Goal: Task Accomplishment & Management: Use online tool/utility

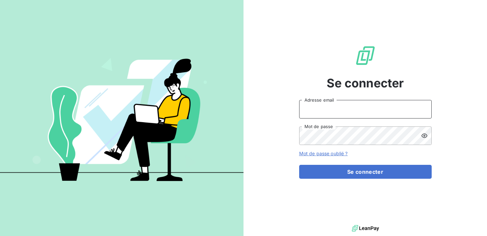
click at [329, 105] on input "Adresse email" at bounding box center [365, 109] width 133 height 19
type input "[EMAIL_ADDRESS][DOMAIN_NAME]"
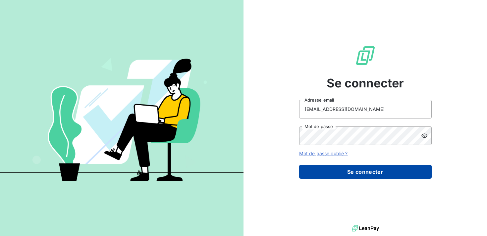
click at [366, 166] on button "Se connecter" at bounding box center [365, 172] width 133 height 14
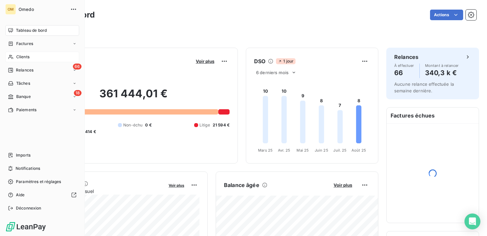
click at [22, 55] on span "Clients" at bounding box center [22, 57] width 13 height 6
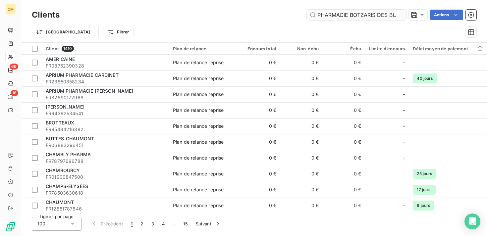
scroll to position [0, 48]
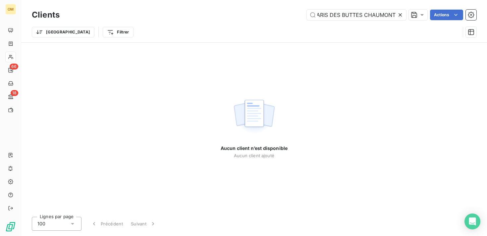
type input "PHARMACIE BOTZARIS DES BUTTES CHAUMONT"
click at [401, 14] on icon at bounding box center [400, 14] width 3 height 3
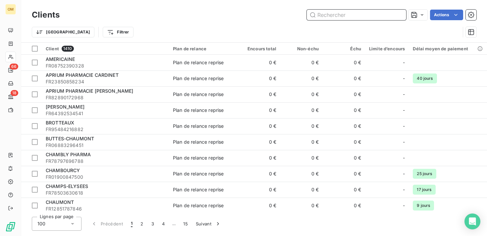
click at [342, 17] on input "text" at bounding box center [356, 15] width 99 height 11
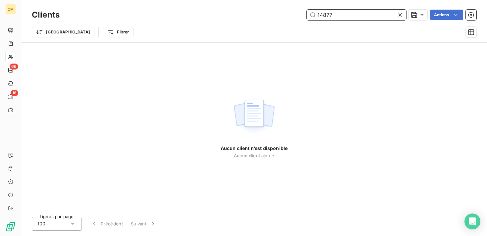
drag, startPoint x: 347, startPoint y: 15, endPoint x: 305, endPoint y: 15, distance: 42.8
click at [305, 15] on div "14877 Actions" at bounding box center [272, 15] width 409 height 11
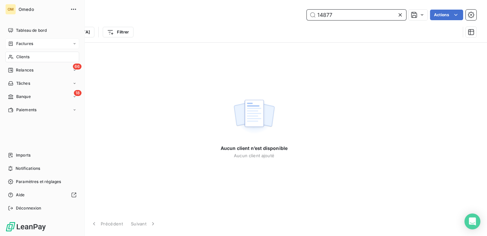
type input "14877"
click at [31, 46] on span "Factures" at bounding box center [24, 44] width 17 height 6
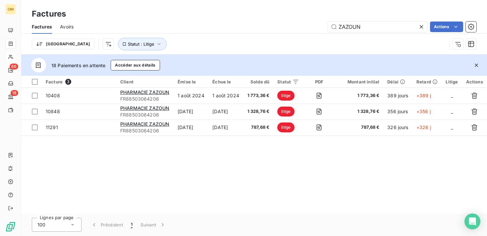
drag, startPoint x: 384, startPoint y: 28, endPoint x: 309, endPoint y: 28, distance: 74.9
click at [309, 28] on div "ZAZOUN Actions" at bounding box center [279, 27] width 395 height 11
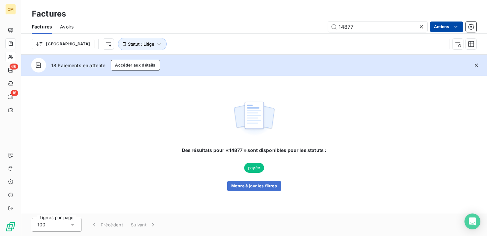
type input "14877"
click at [450, 23] on html "OM 66 18 Factures Factures Avoirs 14877 Actions Trier Statut : Litige 18 Paieme…" at bounding box center [243, 118] width 487 height 236
click at [405, 15] on html "OM 66 18 Factures Factures Avoirs 14877 Actions Trier Statut : Litige 18 Paieme…" at bounding box center [243, 118] width 487 height 236
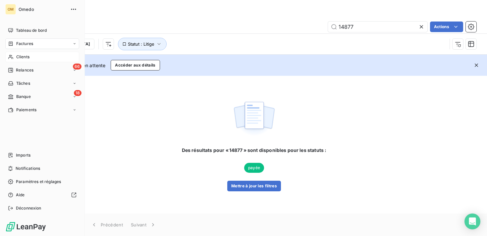
click at [35, 54] on div "Clients" at bounding box center [42, 57] width 74 height 11
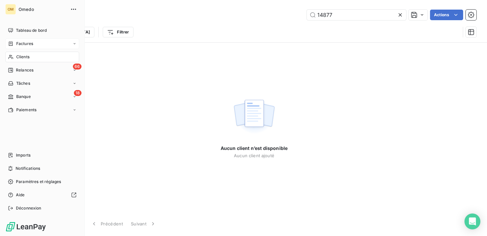
click at [34, 46] on div "Factures" at bounding box center [42, 43] width 74 height 11
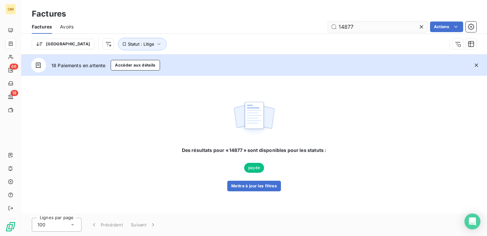
click at [403, 24] on input "14877" at bounding box center [377, 27] width 99 height 11
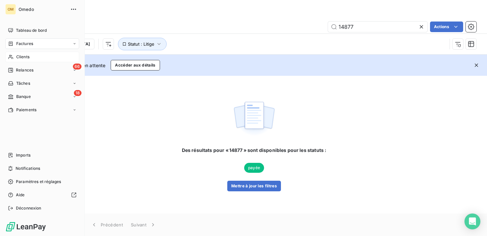
click at [23, 57] on span "Clients" at bounding box center [22, 57] width 13 height 6
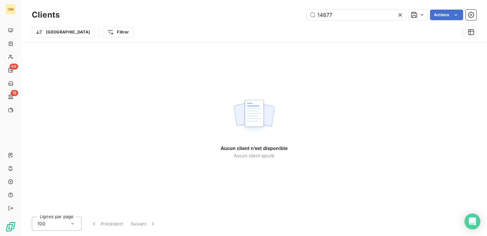
click at [399, 16] on icon at bounding box center [400, 15] width 7 height 7
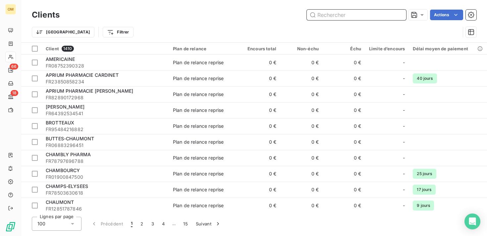
click at [399, 16] on input "text" at bounding box center [356, 15] width 99 height 11
paste input "PHARMACIE BOTZARIS"
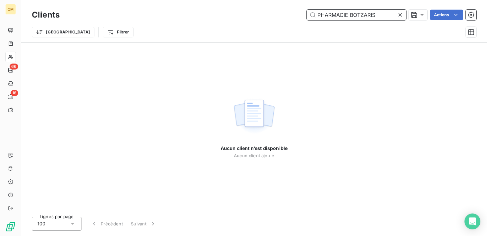
drag, startPoint x: 349, startPoint y: 15, endPoint x: 255, endPoint y: 15, distance: 94.8
click at [255, 15] on div "PHARMACIE BOTZARIS Actions" at bounding box center [272, 15] width 409 height 11
click at [344, 16] on input "BOTZARIS" at bounding box center [356, 15] width 99 height 11
type input "BOTZARIS"
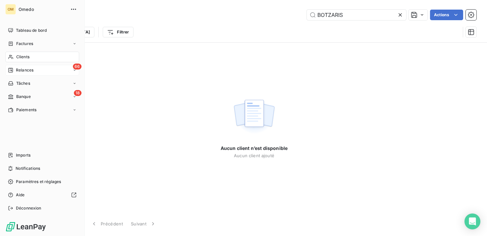
click at [26, 71] on span "Relances" at bounding box center [25, 70] width 18 height 6
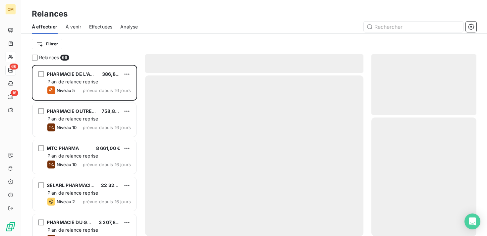
scroll to position [171, 105]
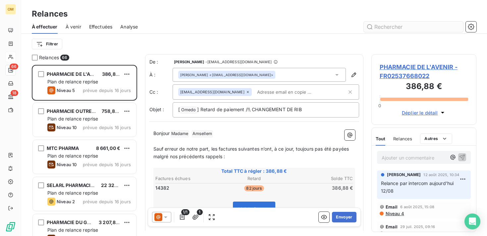
type input "PHARMACIE BOTZARIS"
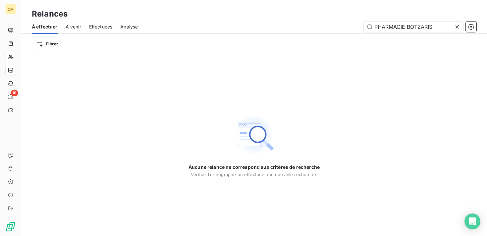
drag, startPoint x: 445, startPoint y: 28, endPoint x: 134, endPoint y: 8, distance: 311.9
click at [134, 8] on div "Relances À effectuer À venir Effectuées Analyse PHARMACIE BOTZARIS Filtrer" at bounding box center [254, 27] width 466 height 54
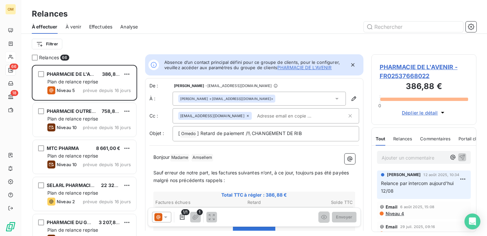
scroll to position [171, 105]
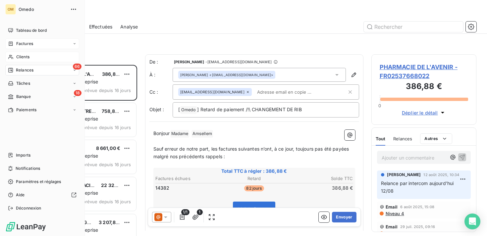
click at [60, 45] on div "Factures" at bounding box center [42, 43] width 74 height 11
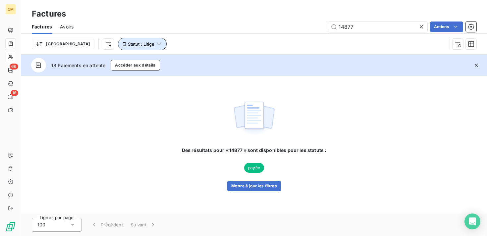
click at [119, 49] on button "Statut : Litige" at bounding box center [142, 44] width 49 height 13
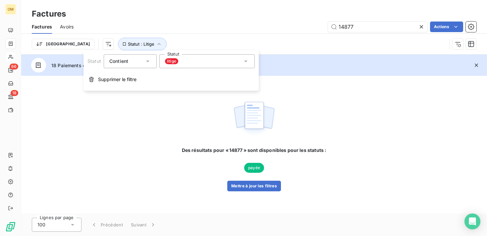
click at [149, 64] on icon at bounding box center [148, 61] width 7 height 7
click at [138, 90] on span "Ne contient pas" at bounding box center [135, 89] width 36 height 6
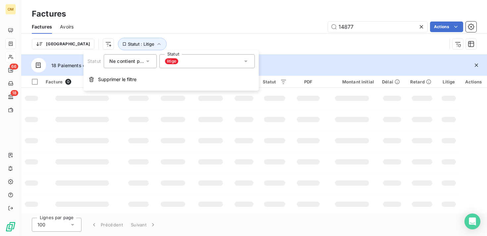
click at [369, 34] on div "Trier Statut : Litige" at bounding box center [254, 44] width 445 height 21
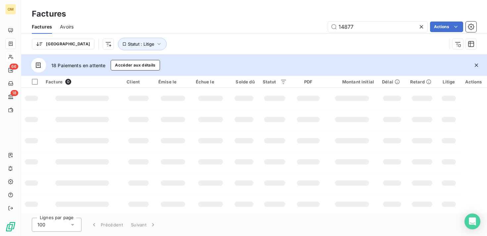
click at [419, 28] on icon at bounding box center [421, 27] width 7 height 7
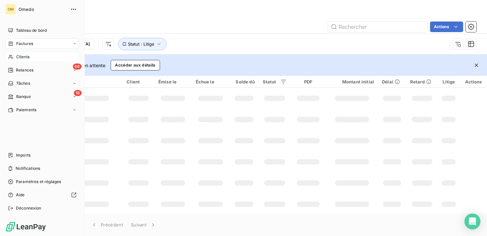
click at [38, 45] on div "Factures" at bounding box center [42, 43] width 74 height 11
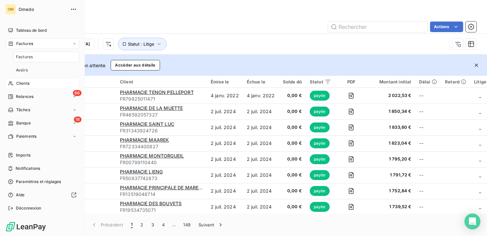
click at [29, 87] on div "Clients" at bounding box center [42, 83] width 74 height 11
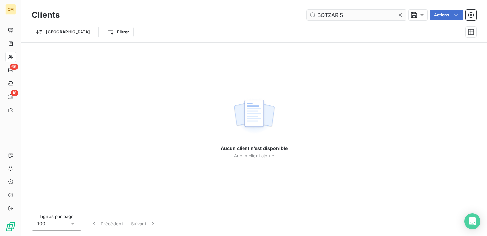
click at [380, 18] on input "BOTZARIS" at bounding box center [356, 15] width 99 height 11
drag, startPoint x: 378, startPoint y: 16, endPoint x: 246, endPoint y: 0, distance: 133.6
click at [246, 1] on div "Clients BOTZARIS Actions Trier Filtrer" at bounding box center [254, 21] width 466 height 42
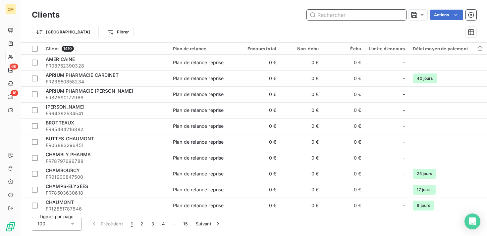
click at [371, 15] on input "text" at bounding box center [356, 15] width 99 height 11
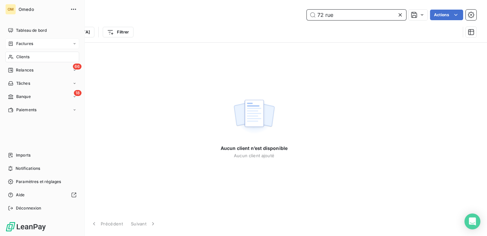
type input "72 rue"
click at [43, 43] on div "Factures" at bounding box center [42, 43] width 74 height 11
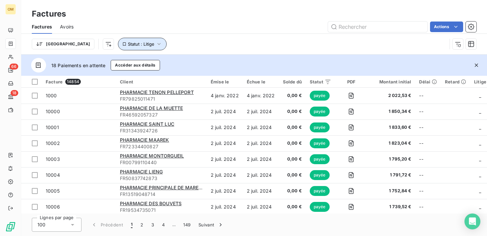
click at [131, 44] on button "Statut : Litige" at bounding box center [142, 44] width 49 height 13
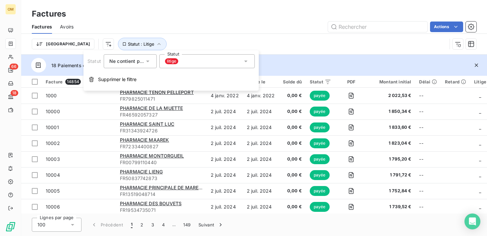
click at [246, 61] on icon at bounding box center [246, 61] width 7 height 7
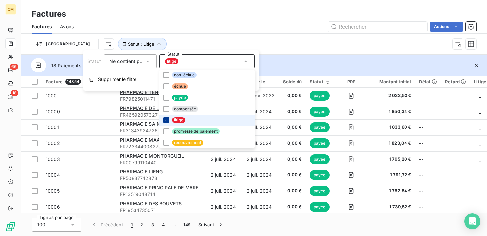
click at [164, 120] on icon at bounding box center [166, 120] width 4 height 4
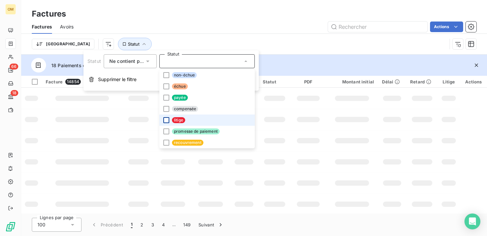
click at [239, 6] on div "Factures Factures Avoirs Actions Trier Statut" at bounding box center [254, 27] width 466 height 55
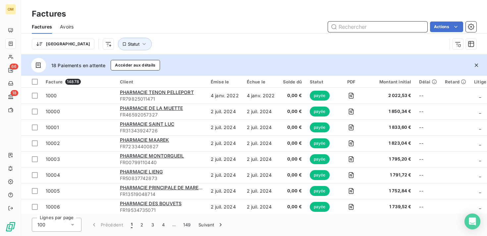
click at [382, 24] on input "text" at bounding box center [377, 27] width 99 height 11
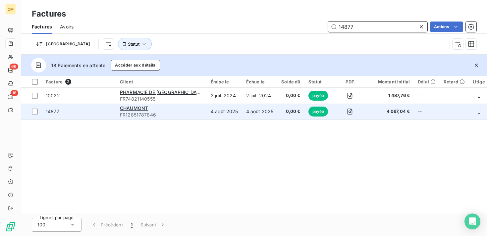
type input "14877"
click at [278, 115] on td "0,00 €" at bounding box center [291, 112] width 27 height 16
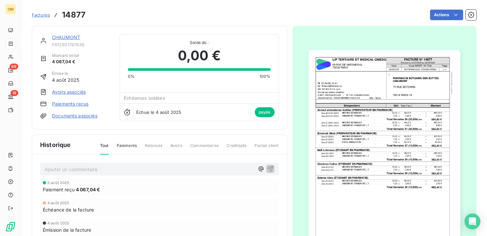
click at [400, 129] on img "button" at bounding box center [385, 157] width 152 height 215
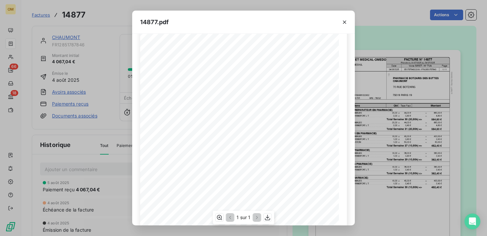
scroll to position [67, 0]
